Goal: Download file/media

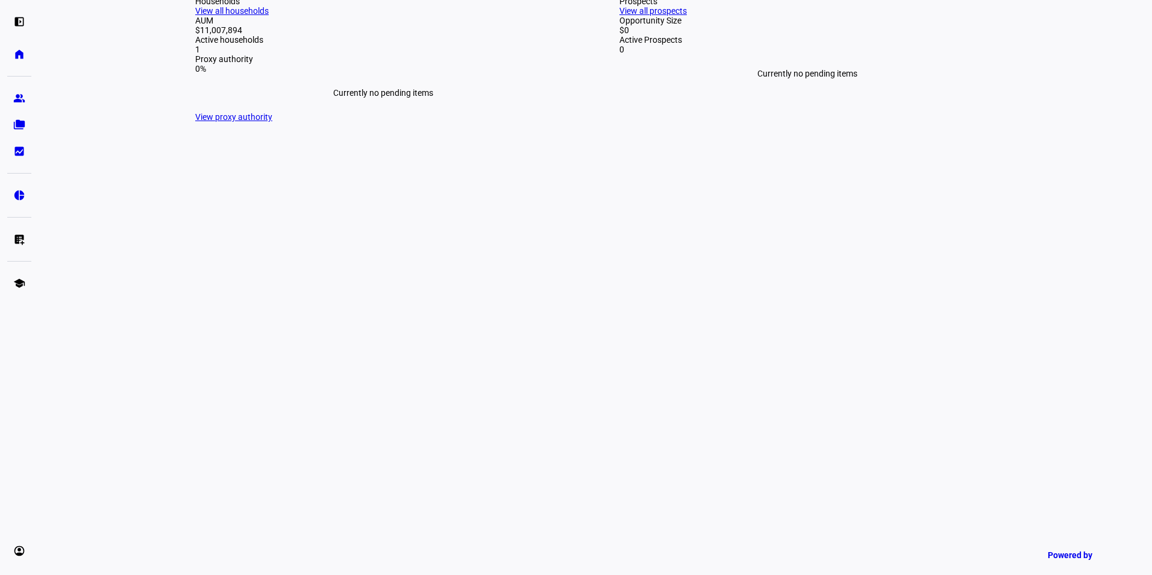
scroll to position [301, 0]
click at [17, 98] on eth-mat-symbol "group" at bounding box center [19, 98] width 12 height 12
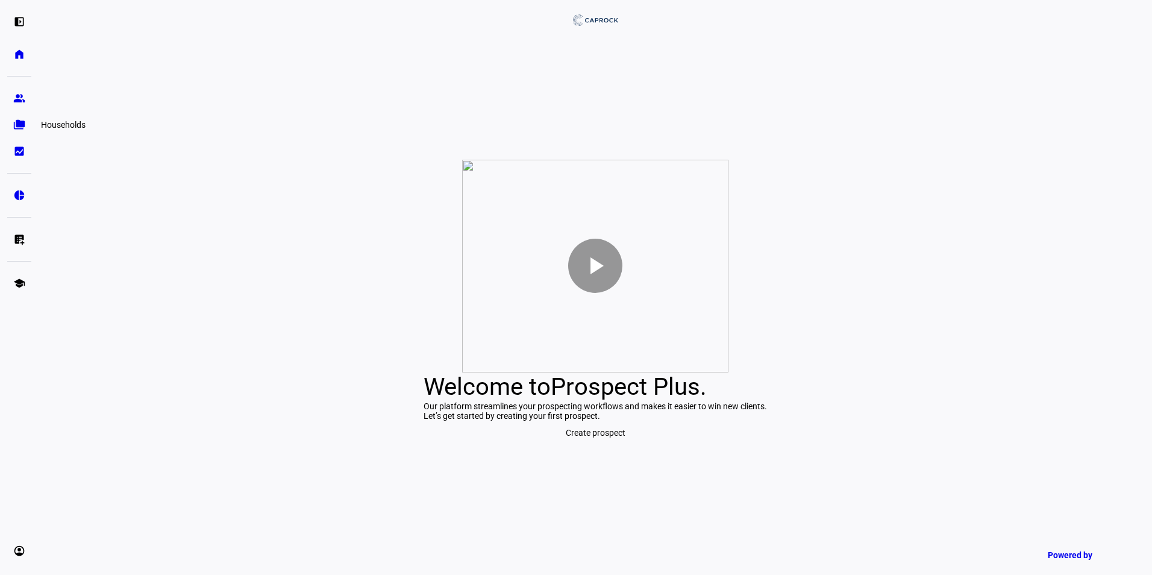
click at [20, 127] on eth-mat-symbol "folder_copy" at bounding box center [19, 125] width 12 height 12
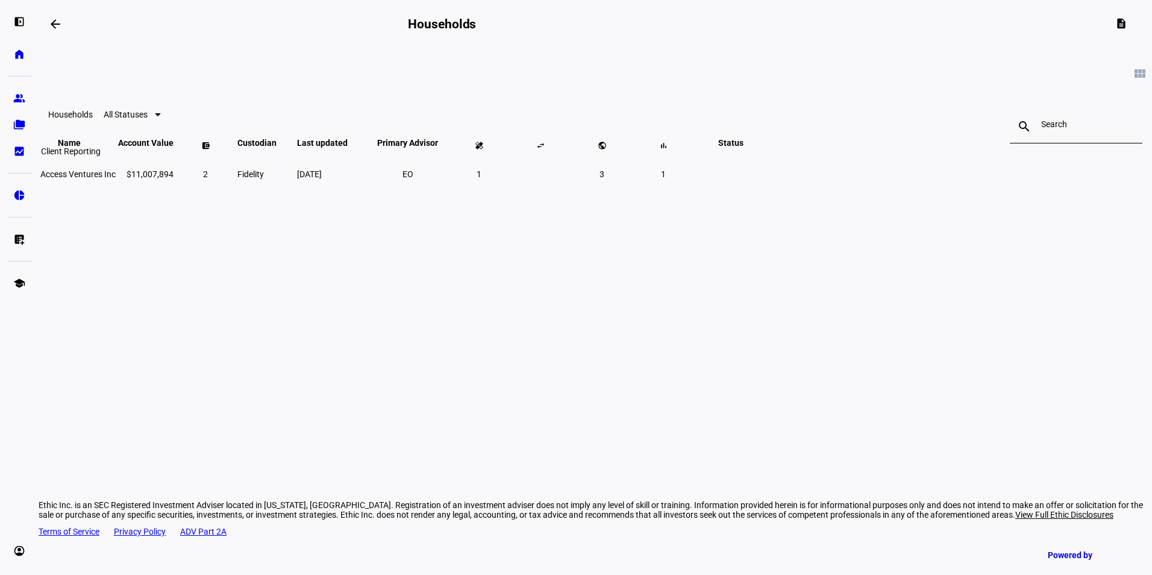
click at [22, 157] on link "bid_landscape Client Reporting" at bounding box center [19, 151] width 24 height 24
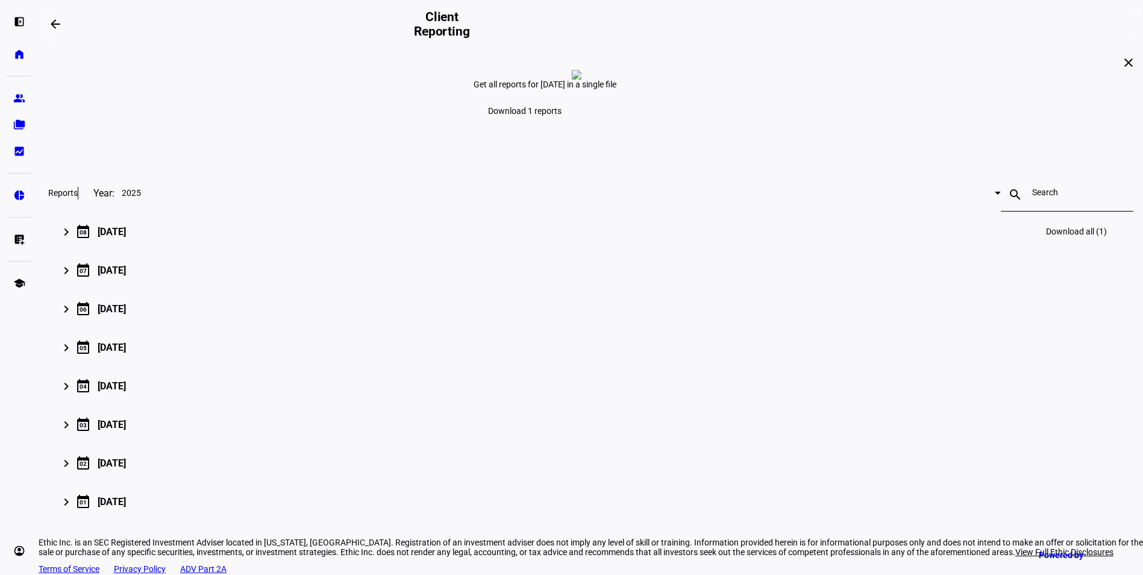
click at [73, 239] on mat-icon "keyboard_arrow_right" at bounding box center [66, 232] width 14 height 14
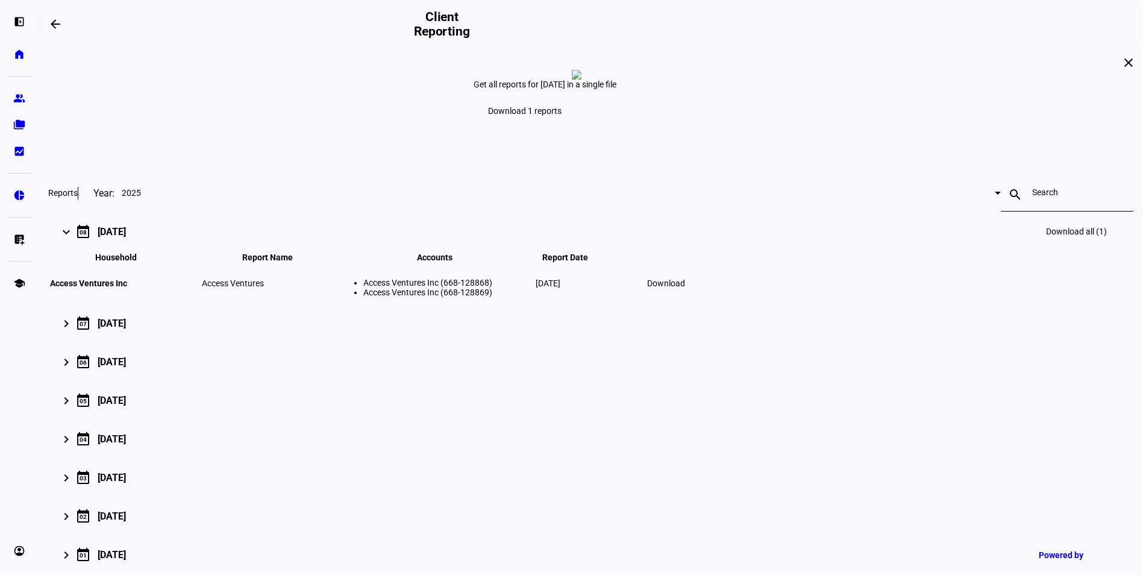
click at [685, 288] on span "Download" at bounding box center [666, 283] width 38 height 10
